Goal: Task Accomplishment & Management: Manage account settings

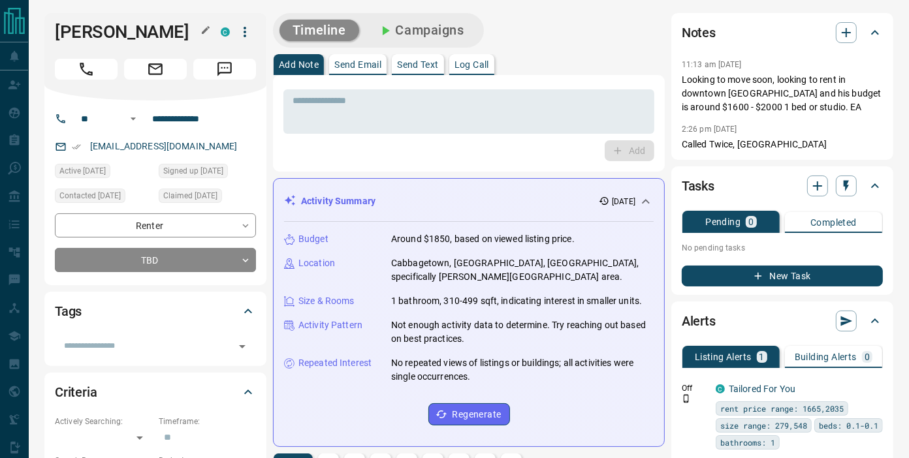
click at [137, 30] on h1 "[PERSON_NAME]" at bounding box center [128, 32] width 146 height 21
copy div "[PERSON_NAME]"
click at [137, 30] on h1 "[PERSON_NAME]" at bounding box center [128, 32] width 146 height 21
click at [725, 95] on p "Looking to move soon, looking to rent in downtown [GEOGRAPHIC_DATA] and his bud…" at bounding box center [782, 93] width 201 height 41
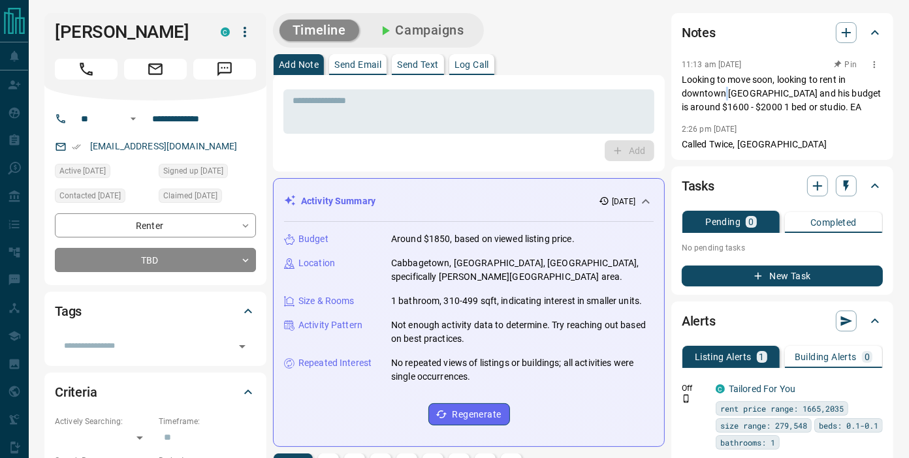
click at [725, 95] on p "Looking to move soon, looking to rent in downtown [GEOGRAPHIC_DATA] and his bud…" at bounding box center [782, 93] width 201 height 41
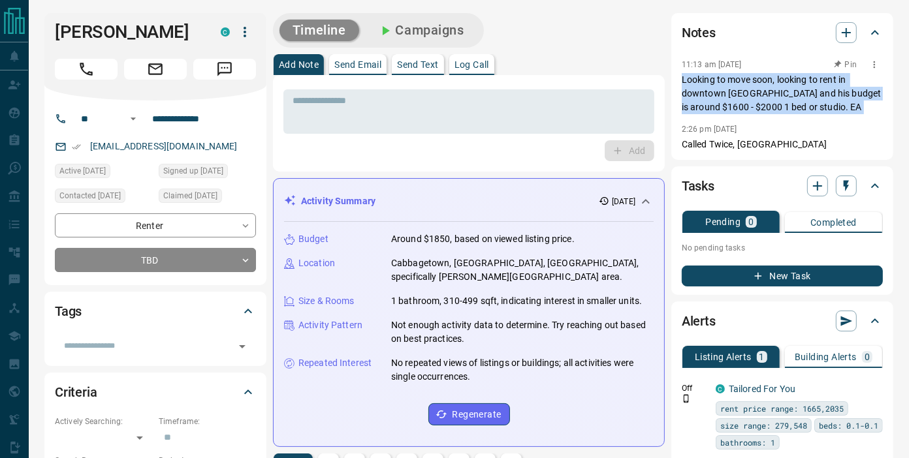
click at [725, 95] on p "Looking to move soon, looking to rent in downtown [GEOGRAPHIC_DATA] and his bud…" at bounding box center [782, 93] width 201 height 41
copy p "Looking to move soon, looking to rent in downtown [GEOGRAPHIC_DATA] and his bud…"
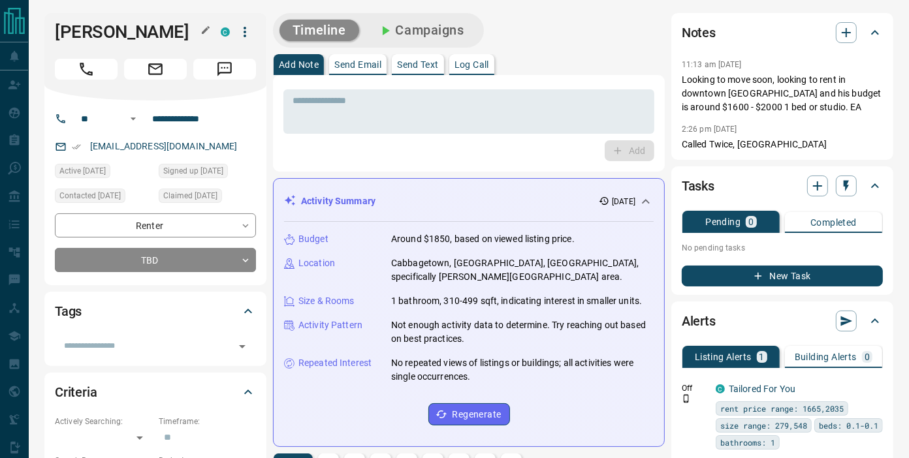
click at [127, 40] on h1 "[PERSON_NAME]" at bounding box center [128, 32] width 146 height 21
copy div "[PERSON_NAME]"
click at [127, 40] on h1 "[PERSON_NAME]" at bounding box center [128, 32] width 146 height 21
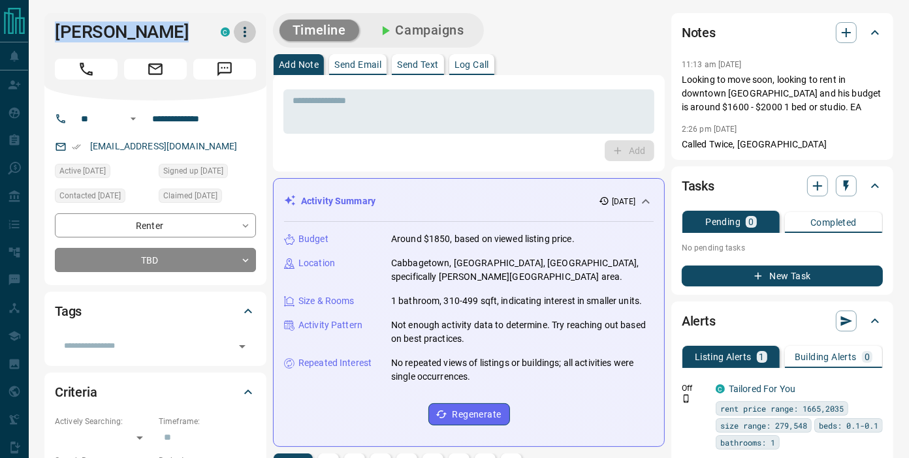
click at [244, 25] on icon "button" at bounding box center [245, 32] width 16 height 16
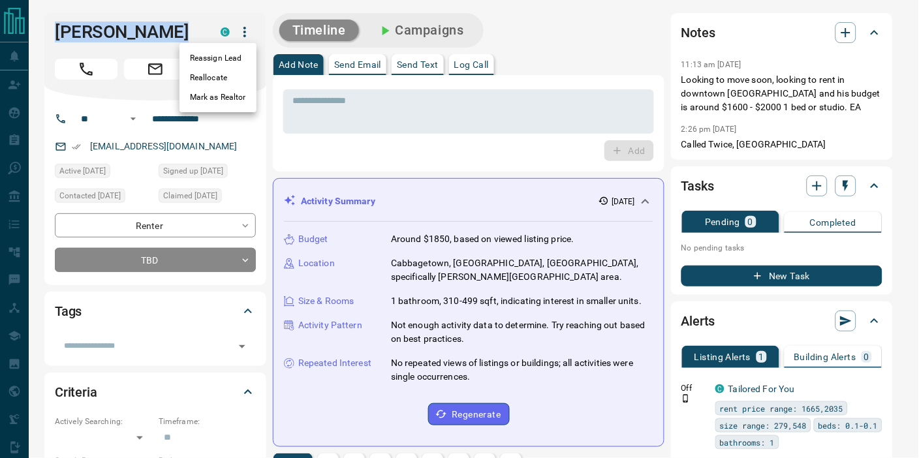
click at [242, 62] on li "Reassign Lead" at bounding box center [218, 58] width 77 height 20
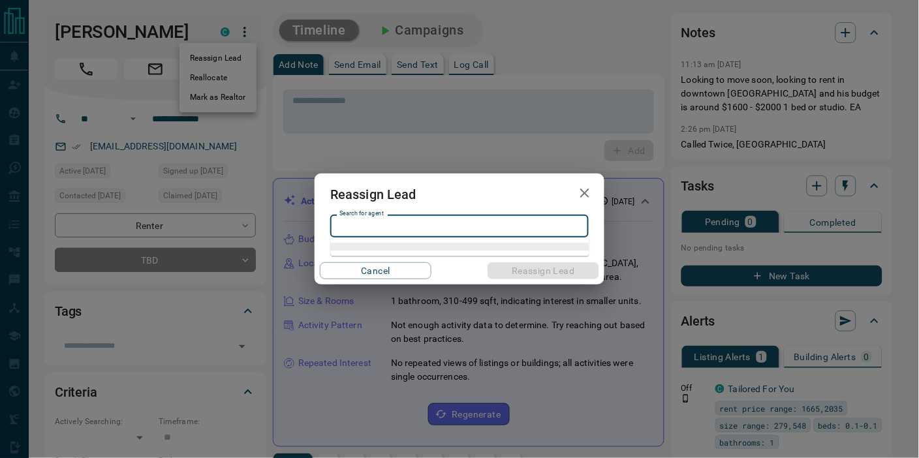
click at [402, 222] on input "Search for agent" at bounding box center [458, 226] width 249 height 14
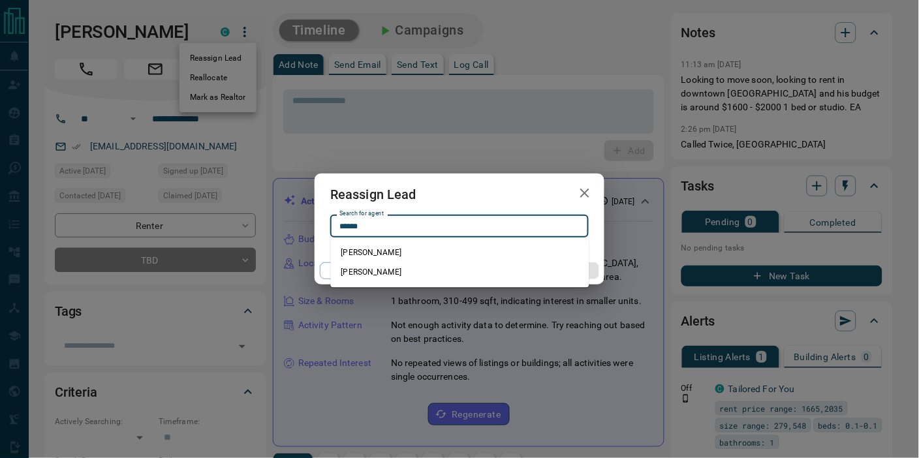
click at [419, 249] on li "[PERSON_NAME]" at bounding box center [460, 253] width 259 height 20
type input "**********"
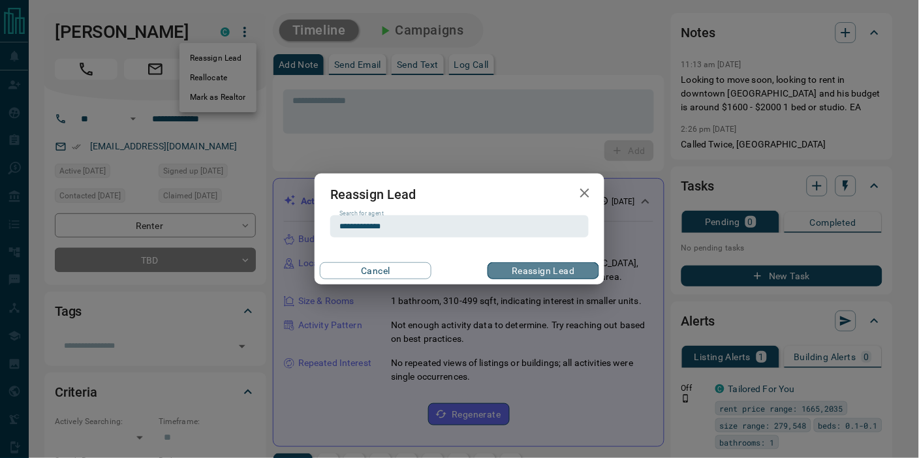
click at [511, 270] on button "Reassign Lead" at bounding box center [544, 270] width 112 height 17
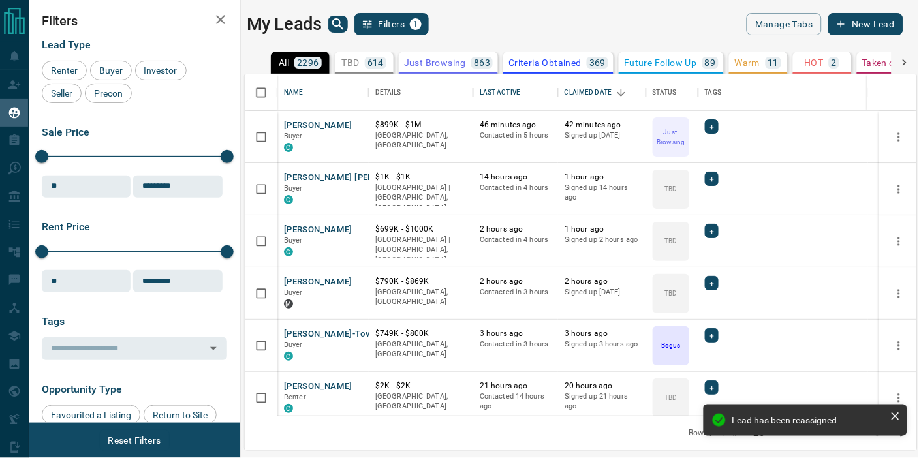
scroll to position [330, 661]
